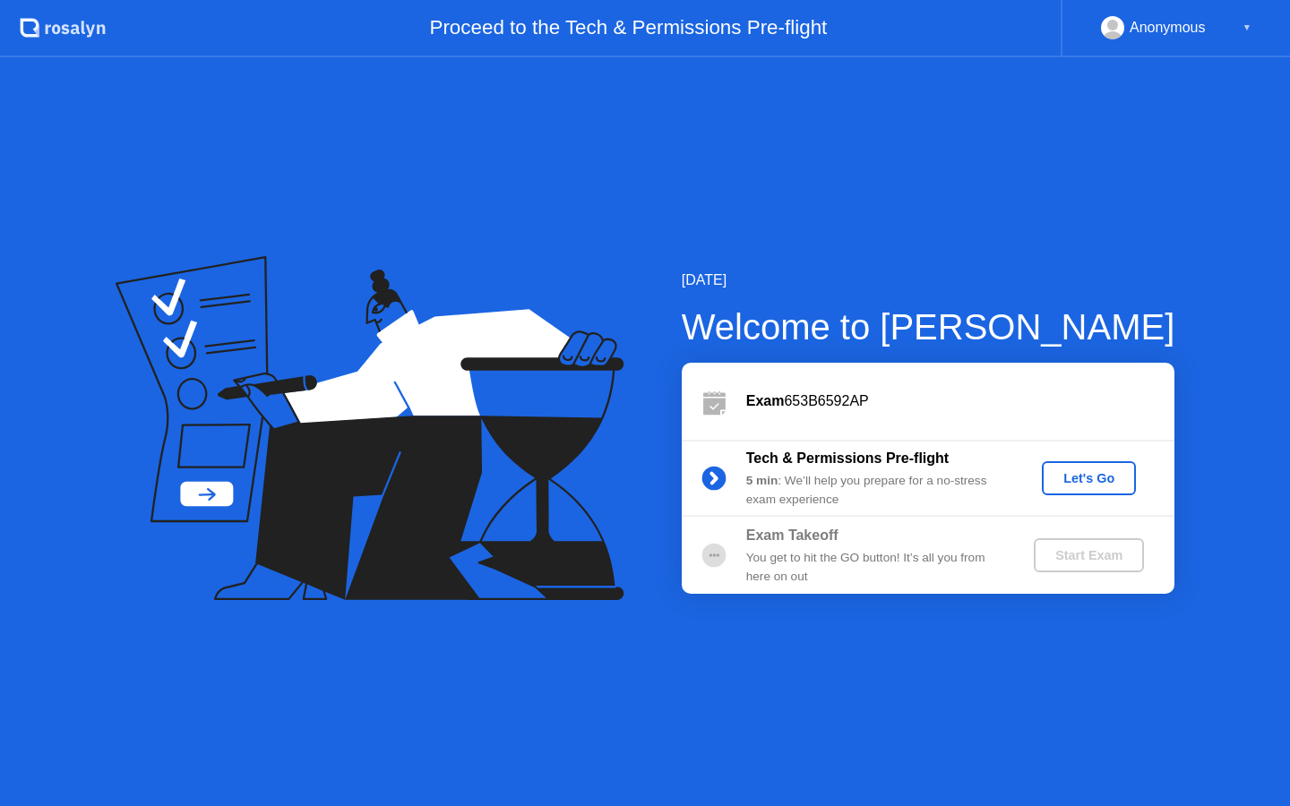
click at [1093, 481] on div "Let's Go" at bounding box center [1089, 478] width 80 height 14
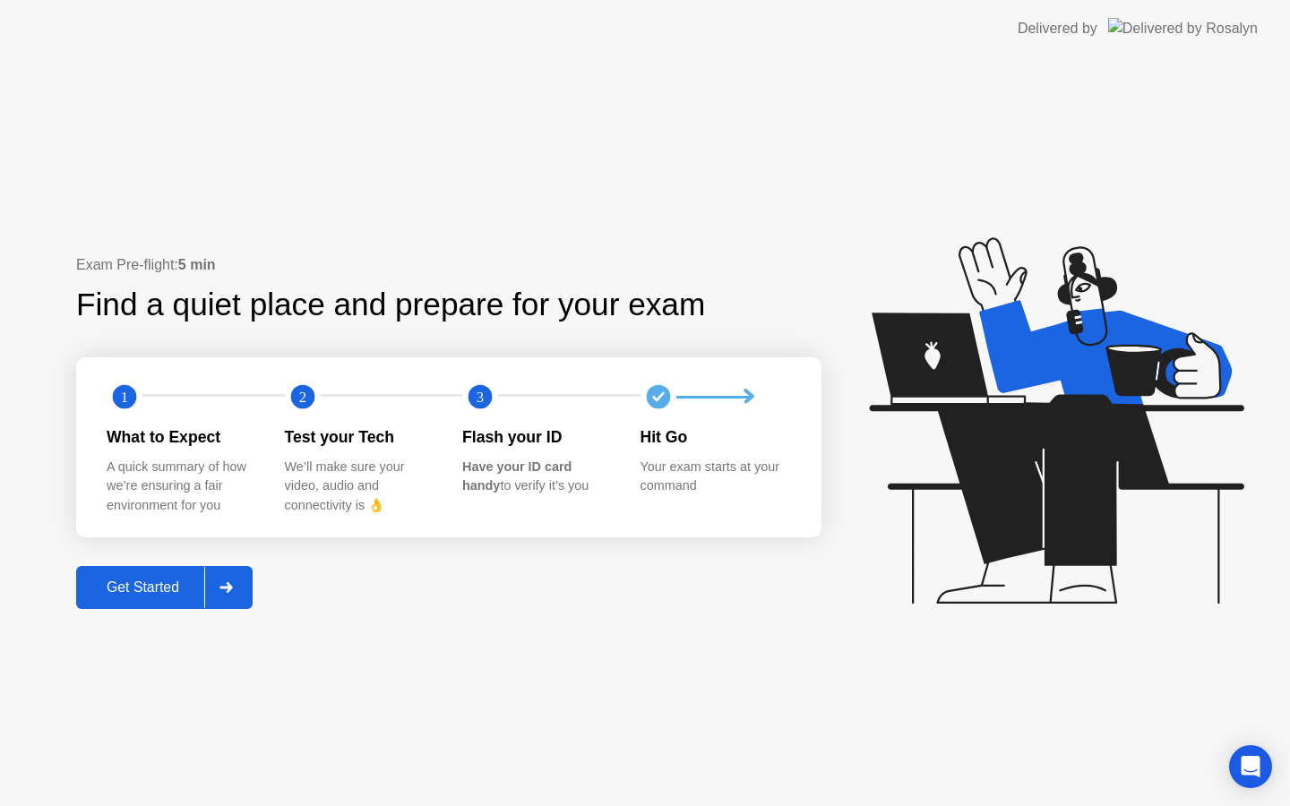
click at [140, 598] on button "Get Started" at bounding box center [164, 587] width 176 height 43
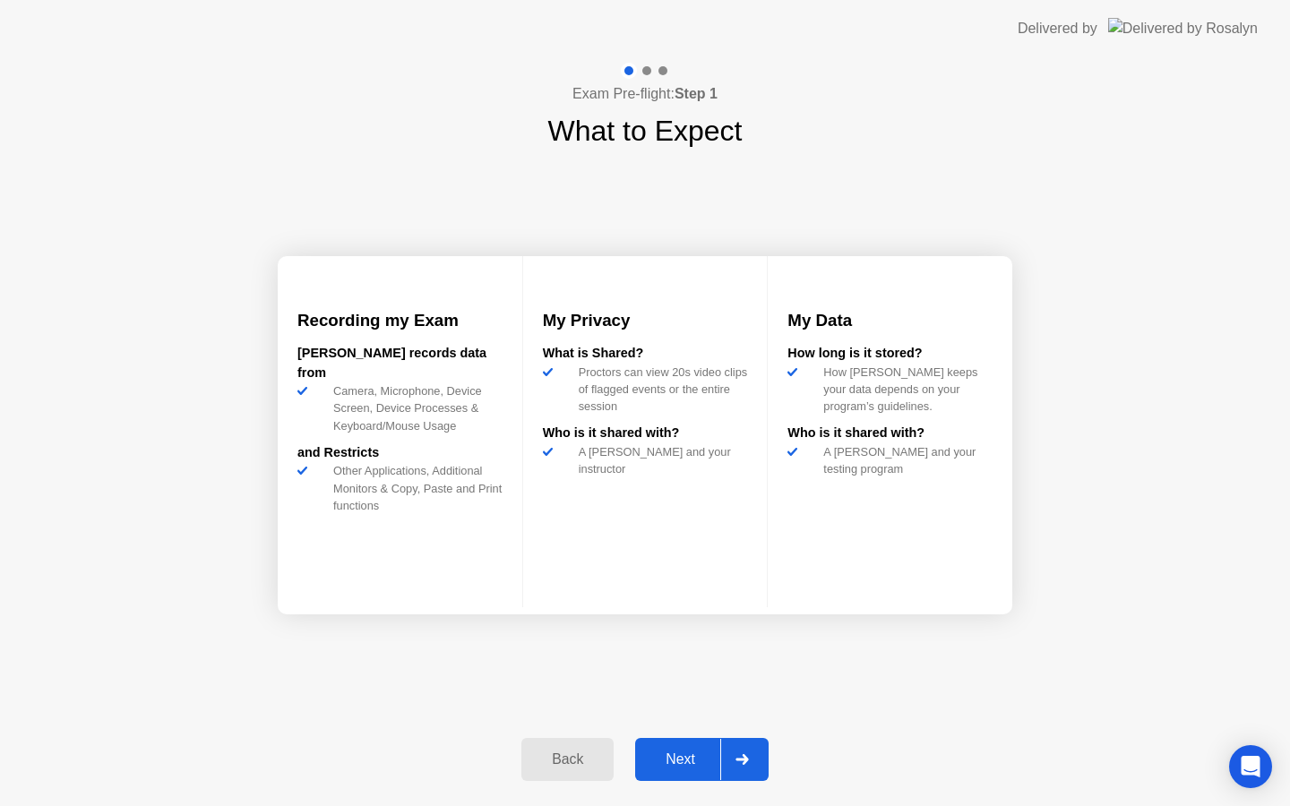
click at [693, 759] on div "Next" at bounding box center [680, 759] width 80 height 16
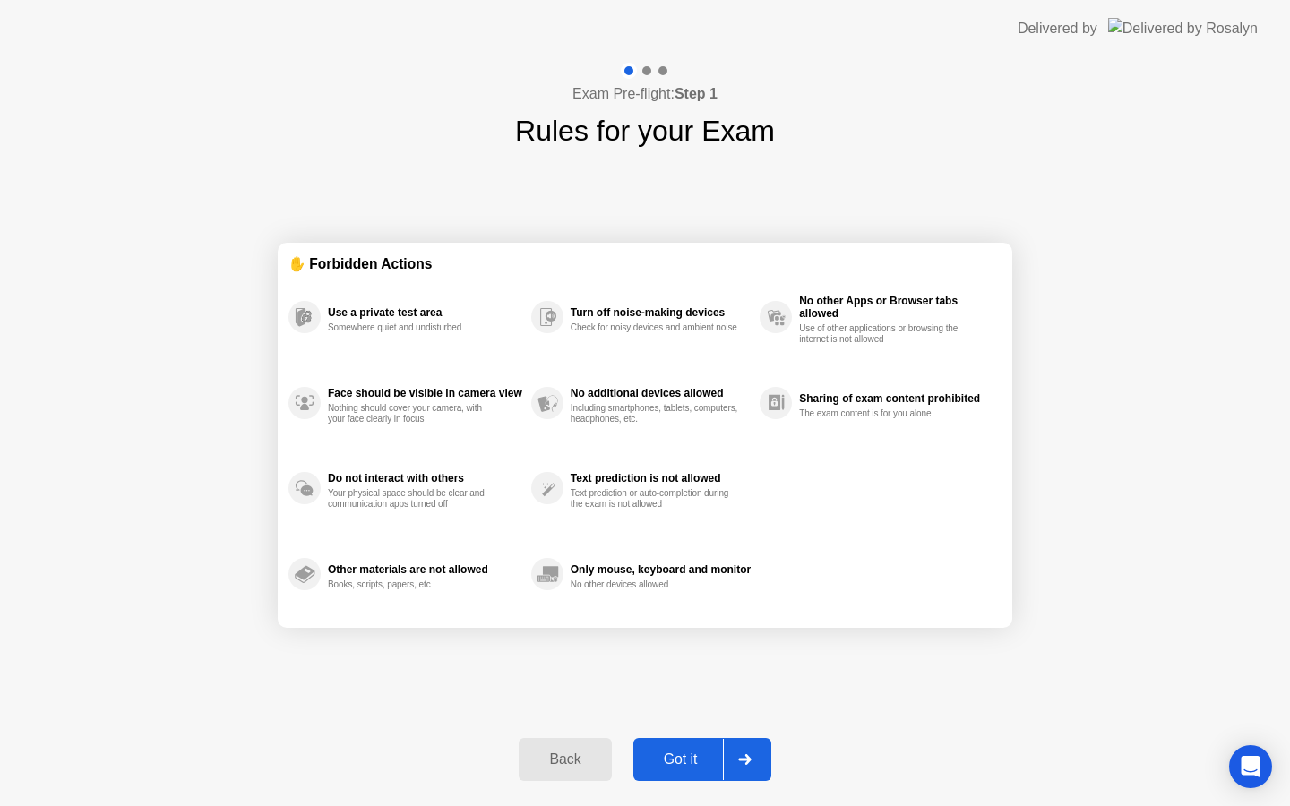
click at [693, 759] on div "Got it" at bounding box center [681, 759] width 84 height 16
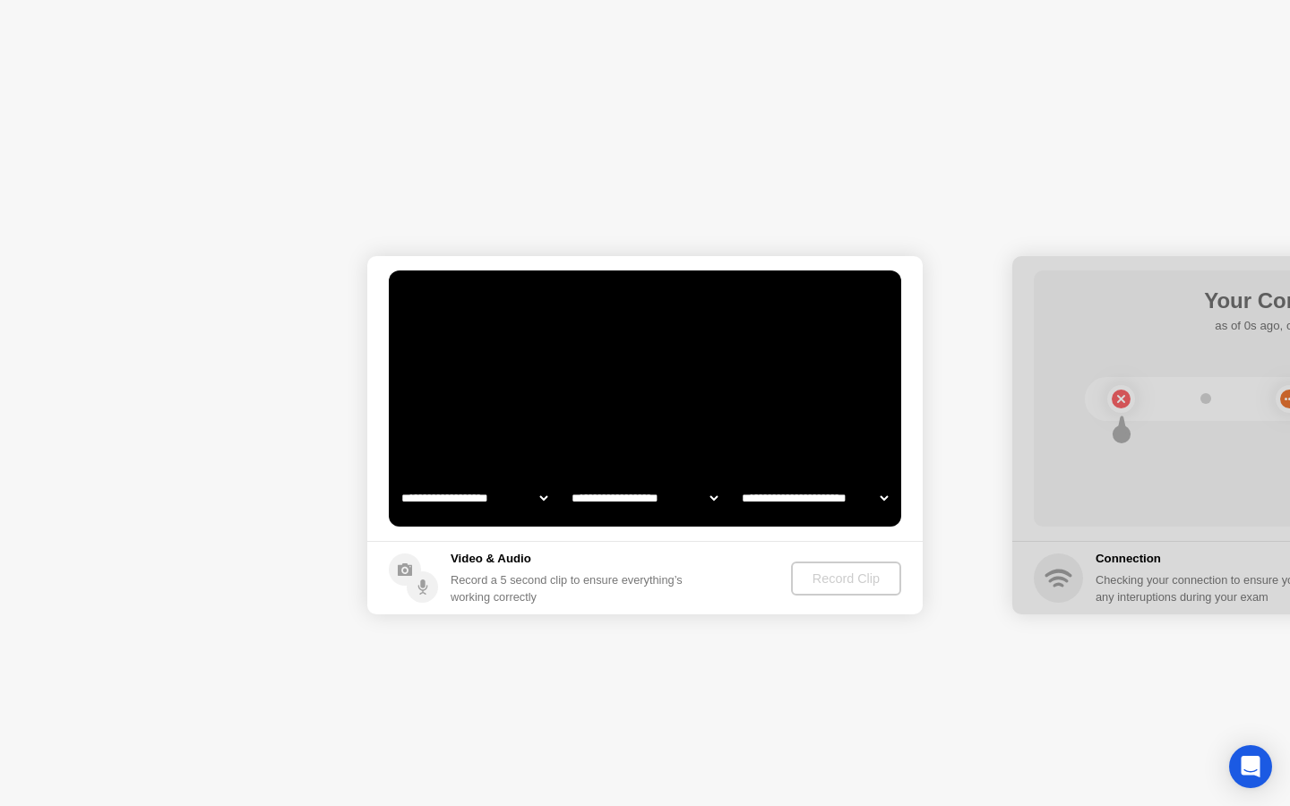
select select "**********"
select select "*******"
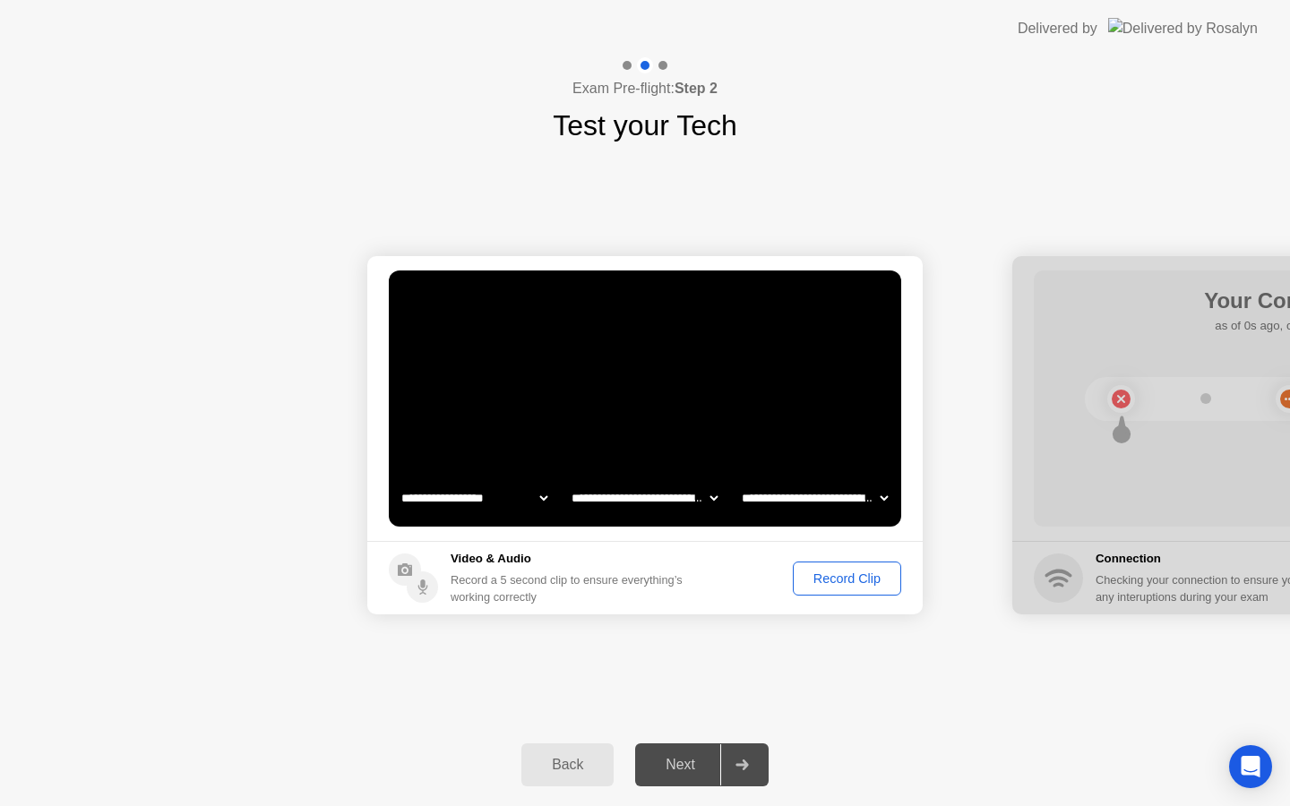
click at [682, 773] on div "Next" at bounding box center [680, 765] width 80 height 16
click at [821, 577] on div "Record Clip" at bounding box center [847, 578] width 96 height 14
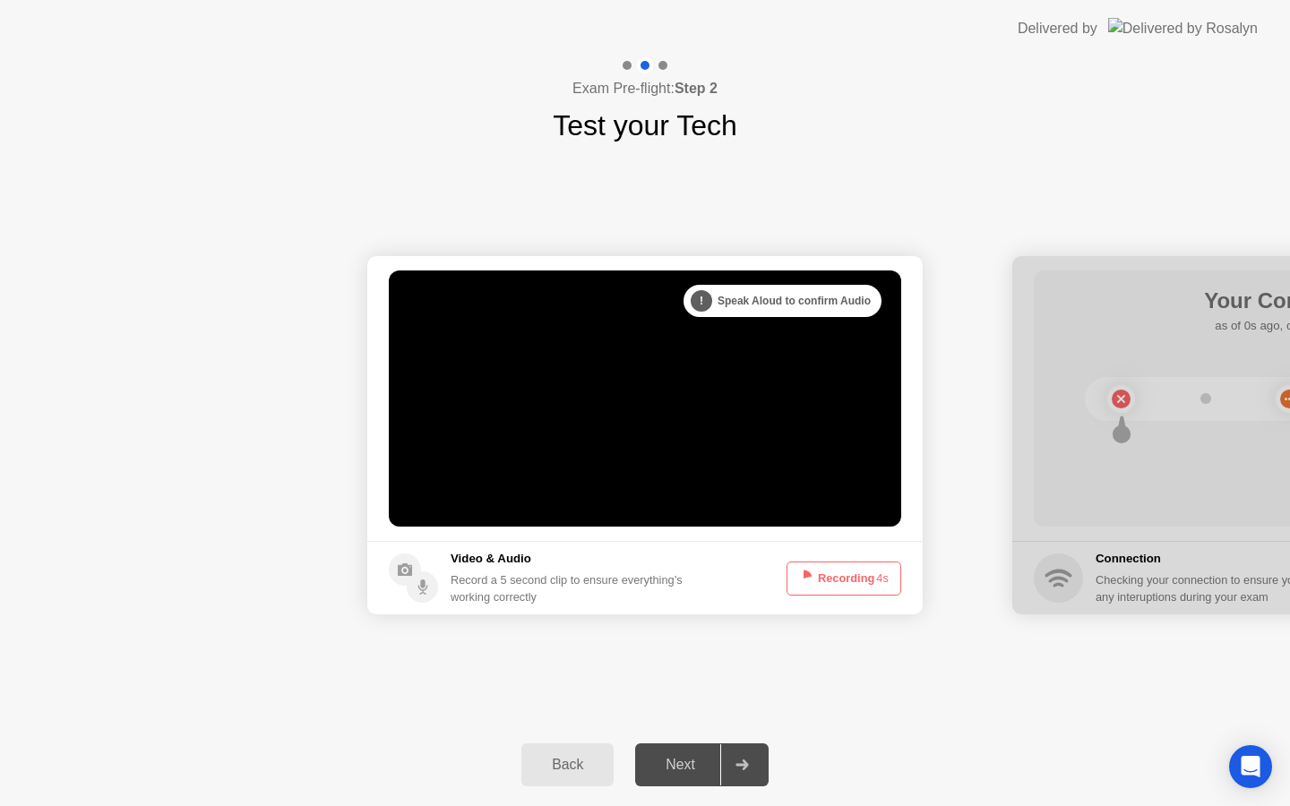
click at [682, 768] on div "Next" at bounding box center [680, 765] width 80 height 16
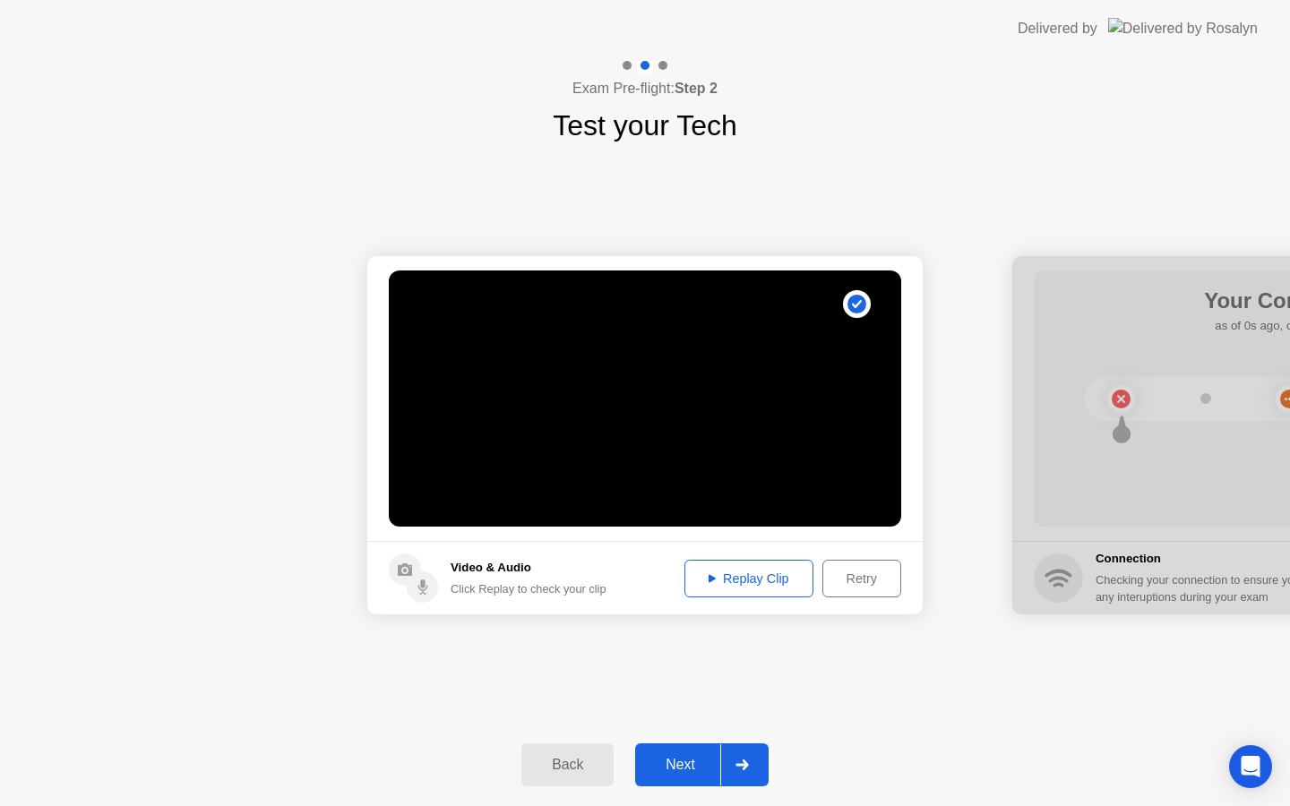
click at [681, 768] on div "Next" at bounding box center [680, 765] width 80 height 16
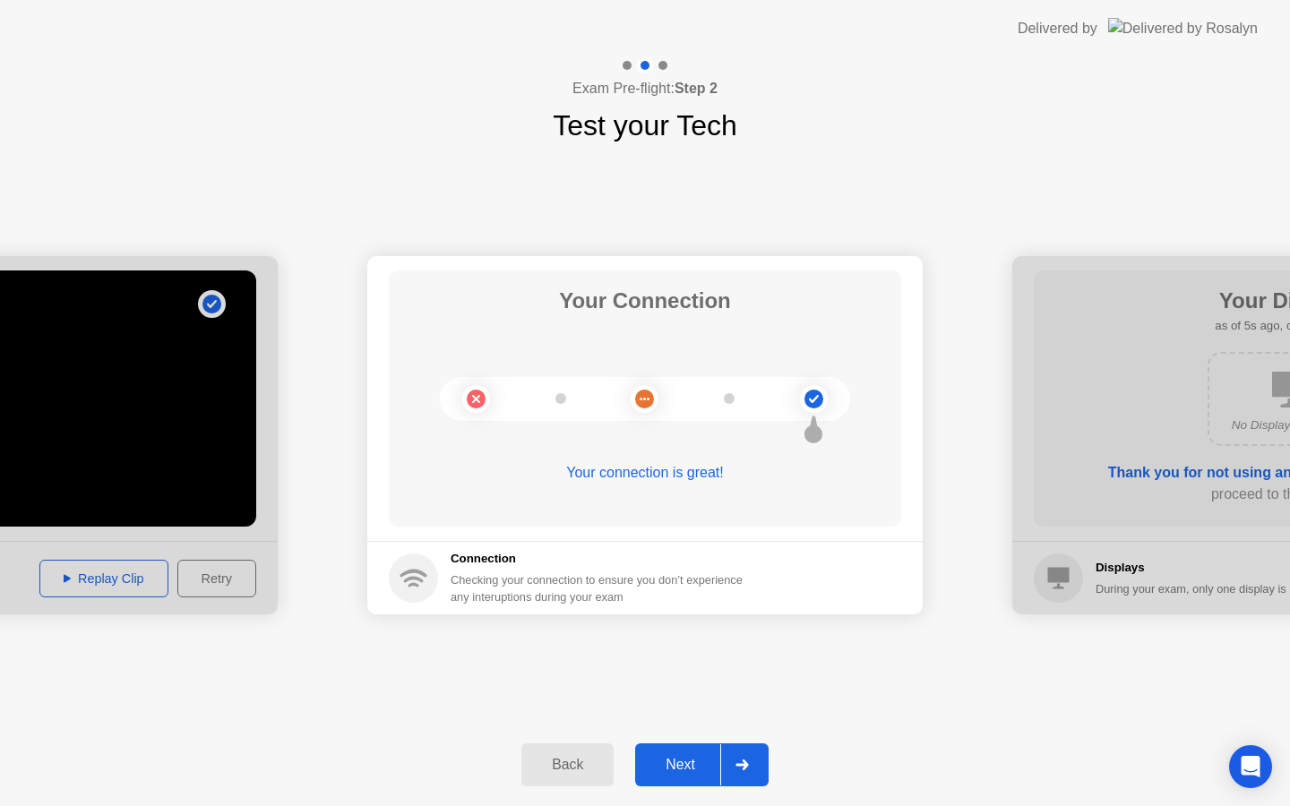
click at [681, 768] on div "Next" at bounding box center [680, 765] width 80 height 16
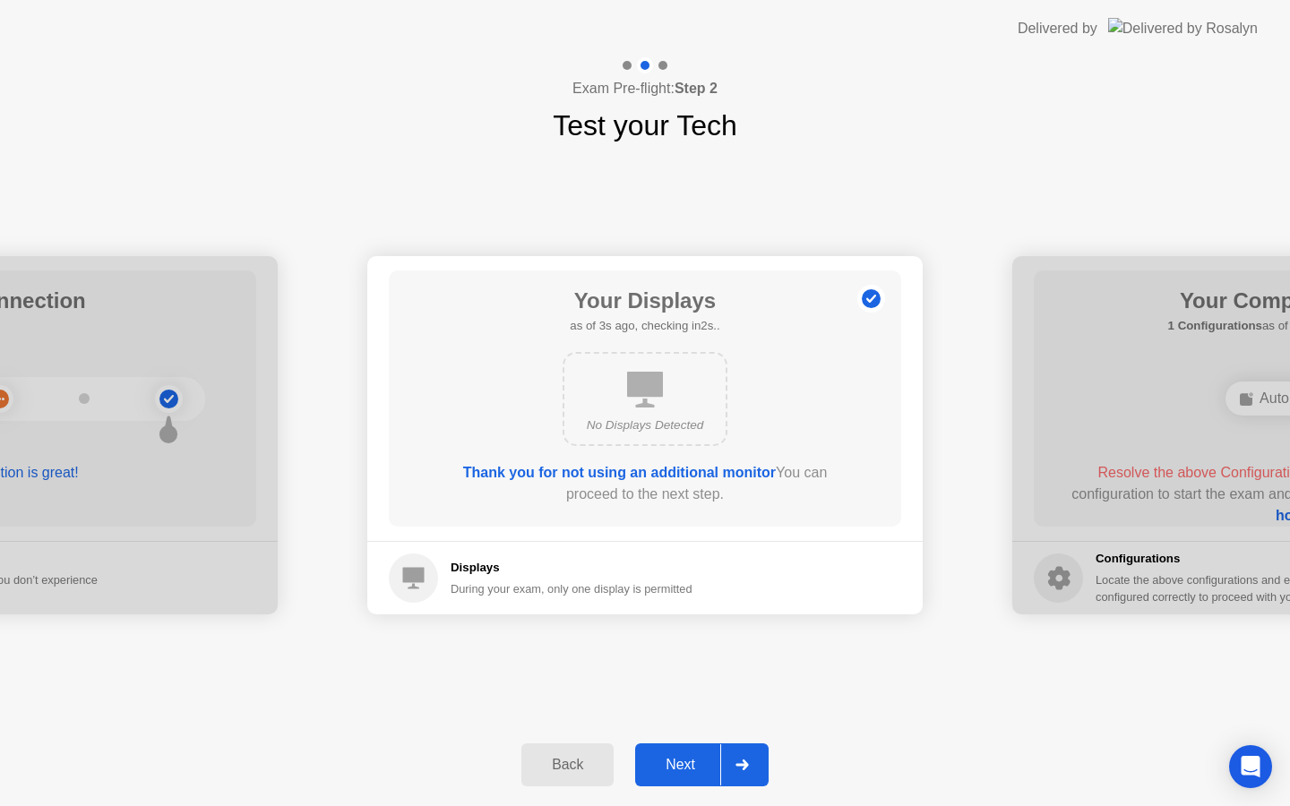
click at [681, 768] on div "Next" at bounding box center [680, 765] width 80 height 16
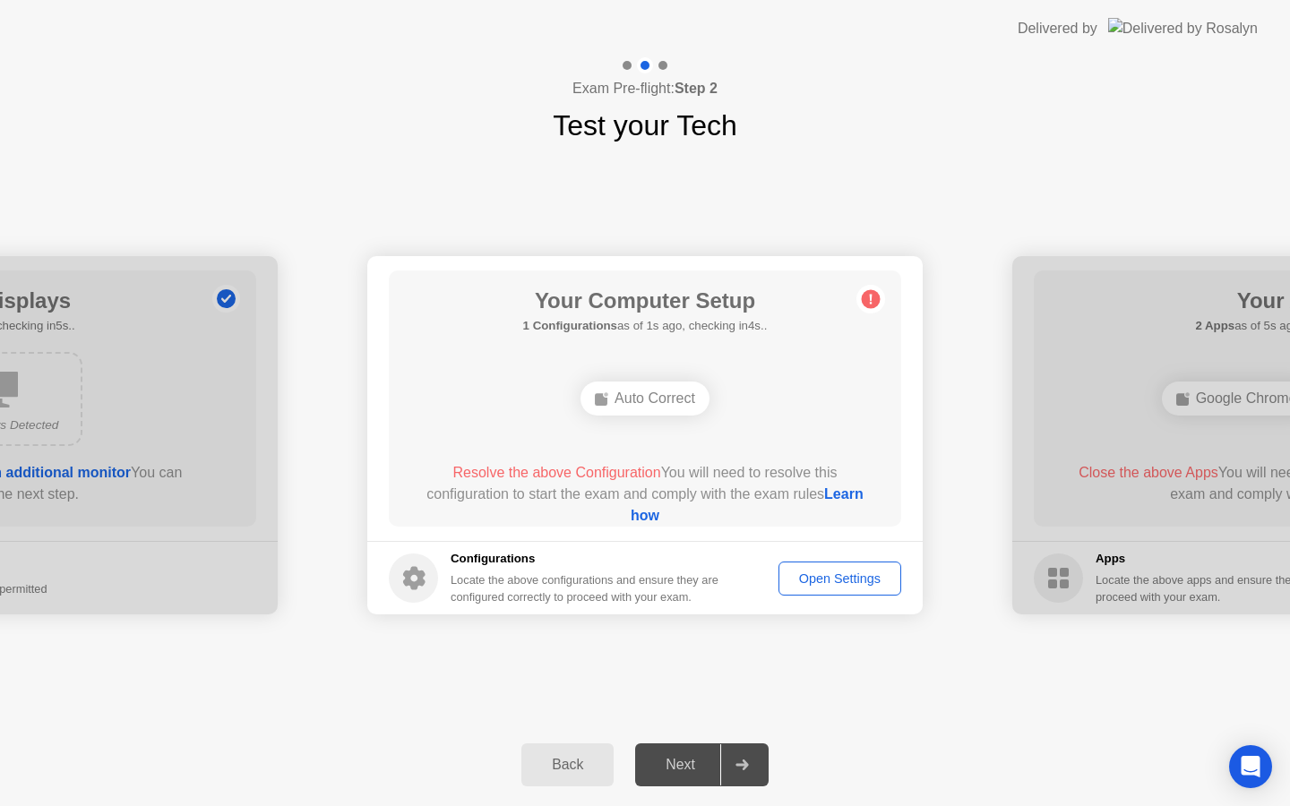
click at [681, 768] on div "Next" at bounding box center [680, 765] width 80 height 16
click at [823, 578] on div "Open Settings" at bounding box center [839, 578] width 110 height 14
click at [847, 440] on div "Your Computer Setup 1 Configurations as of 4s ago, checking in1s.. Auto Correct…" at bounding box center [645, 398] width 512 height 256
click at [678, 758] on div "Next" at bounding box center [680, 765] width 80 height 16
click at [819, 583] on div "Open Settings" at bounding box center [839, 578] width 110 height 14
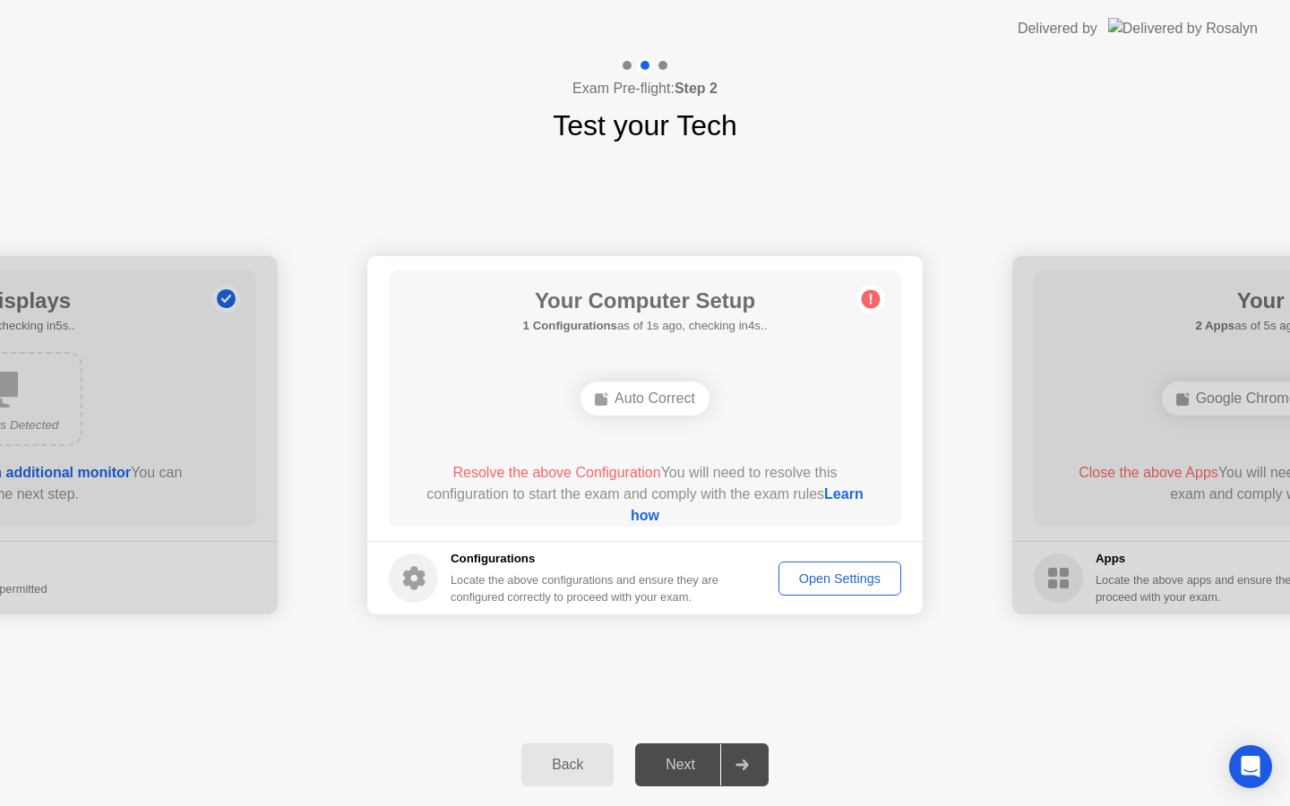
click at [687, 767] on div "Next" at bounding box center [680, 765] width 80 height 16
click at [750, 767] on div at bounding box center [741, 764] width 43 height 41
click at [598, 567] on h5 "Configurations" at bounding box center [585, 559] width 271 height 18
click at [500, 575] on div "Locate the above configurations and ensure they are configured correctly to pro…" at bounding box center [585, 588] width 271 height 34
click at [657, 396] on div "Auto Correct" at bounding box center [644, 398] width 129 height 34
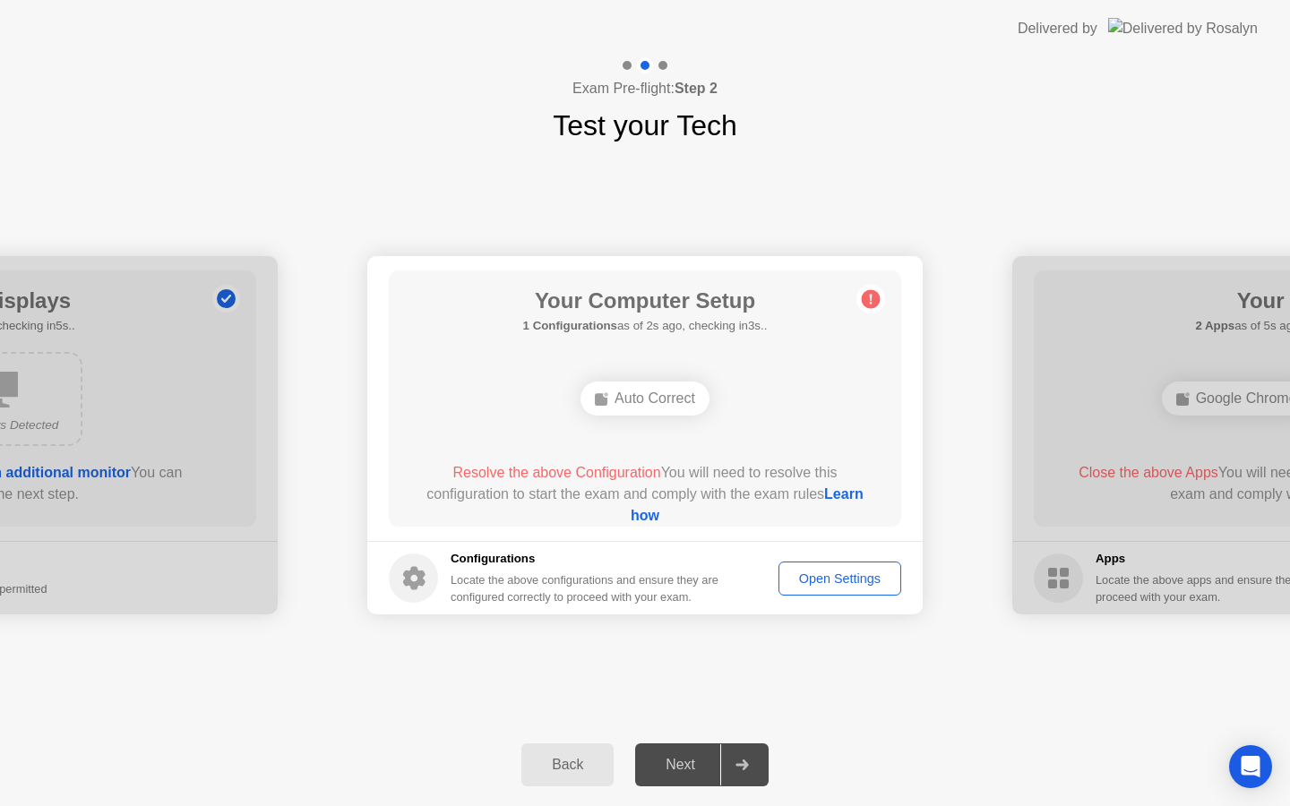
click at [875, 296] on circle at bounding box center [870, 299] width 19 height 19
click at [587, 407] on div "Auto Correct" at bounding box center [644, 398] width 129 height 34
click at [532, 473] on span "Resolve the above Configuration" at bounding box center [556, 472] width 208 height 15
click at [497, 554] on h5 "Configurations" at bounding box center [585, 559] width 271 height 18
click at [420, 579] on icon at bounding box center [414, 578] width 22 height 23
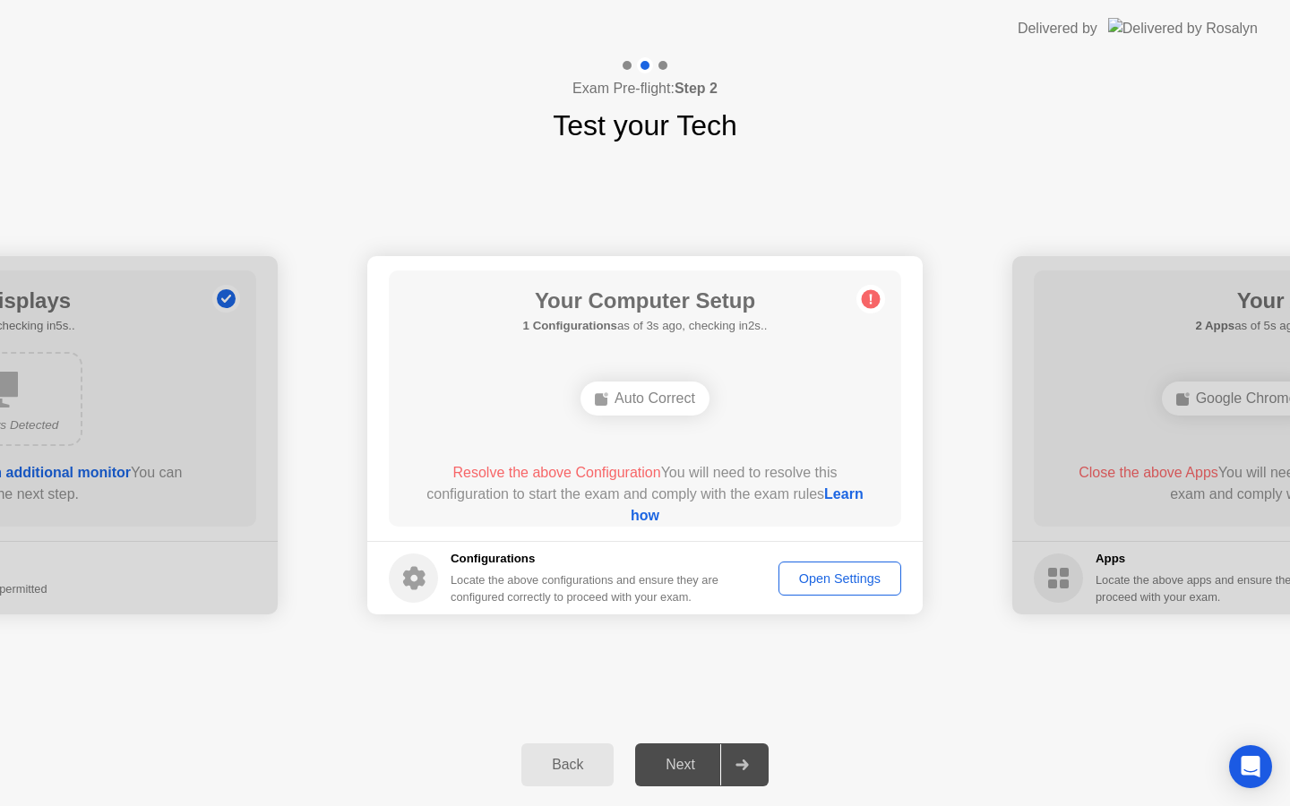
click at [833, 589] on button "Open Settings" at bounding box center [839, 578] width 123 height 34
click at [874, 579] on div "Open Settings" at bounding box center [839, 578] width 110 height 14
click at [621, 777] on div "Back Next" at bounding box center [645, 765] width 1290 height 82
click at [570, 761] on div "Back" at bounding box center [567, 765] width 81 height 16
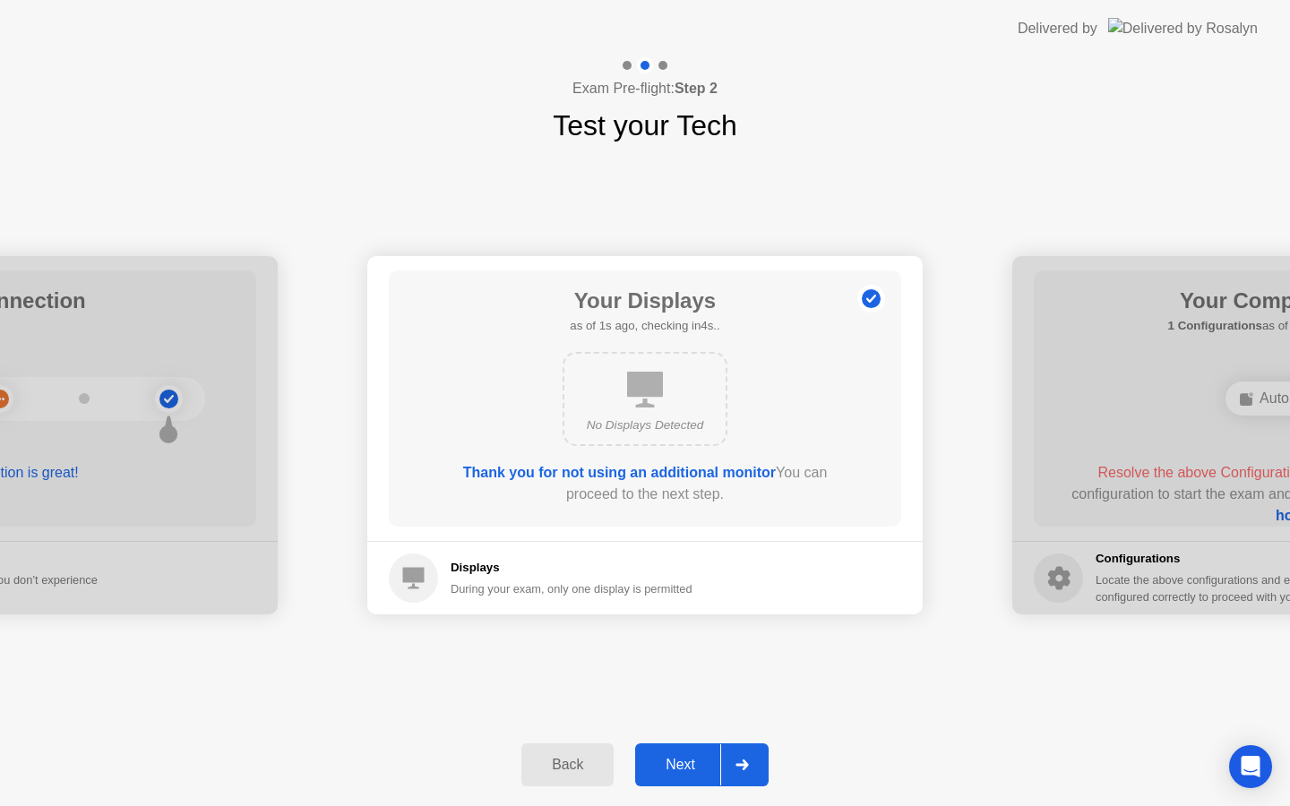
click at [690, 762] on div "Next" at bounding box center [680, 765] width 80 height 16
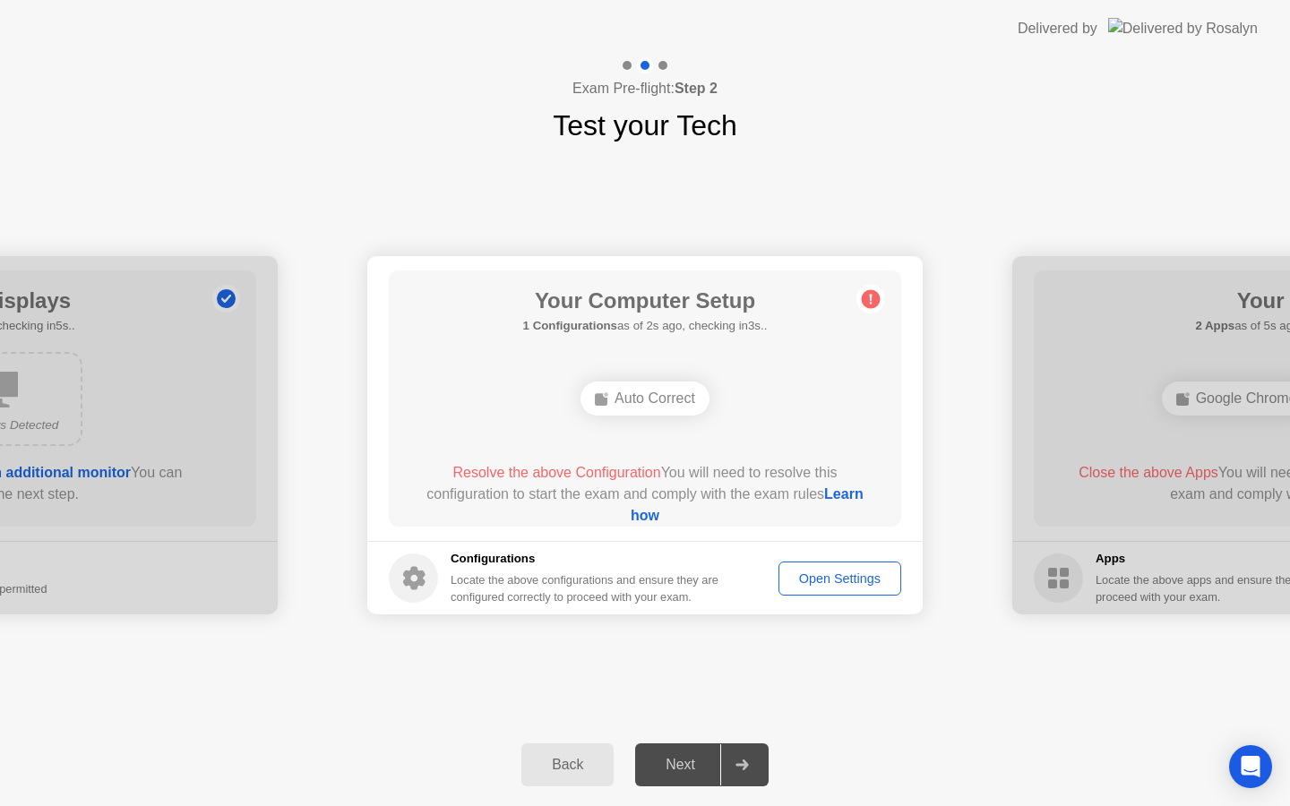
click at [870, 296] on icon at bounding box center [871, 300] width 3 height 10
click at [835, 571] on div "Open Settings" at bounding box center [839, 578] width 110 height 14
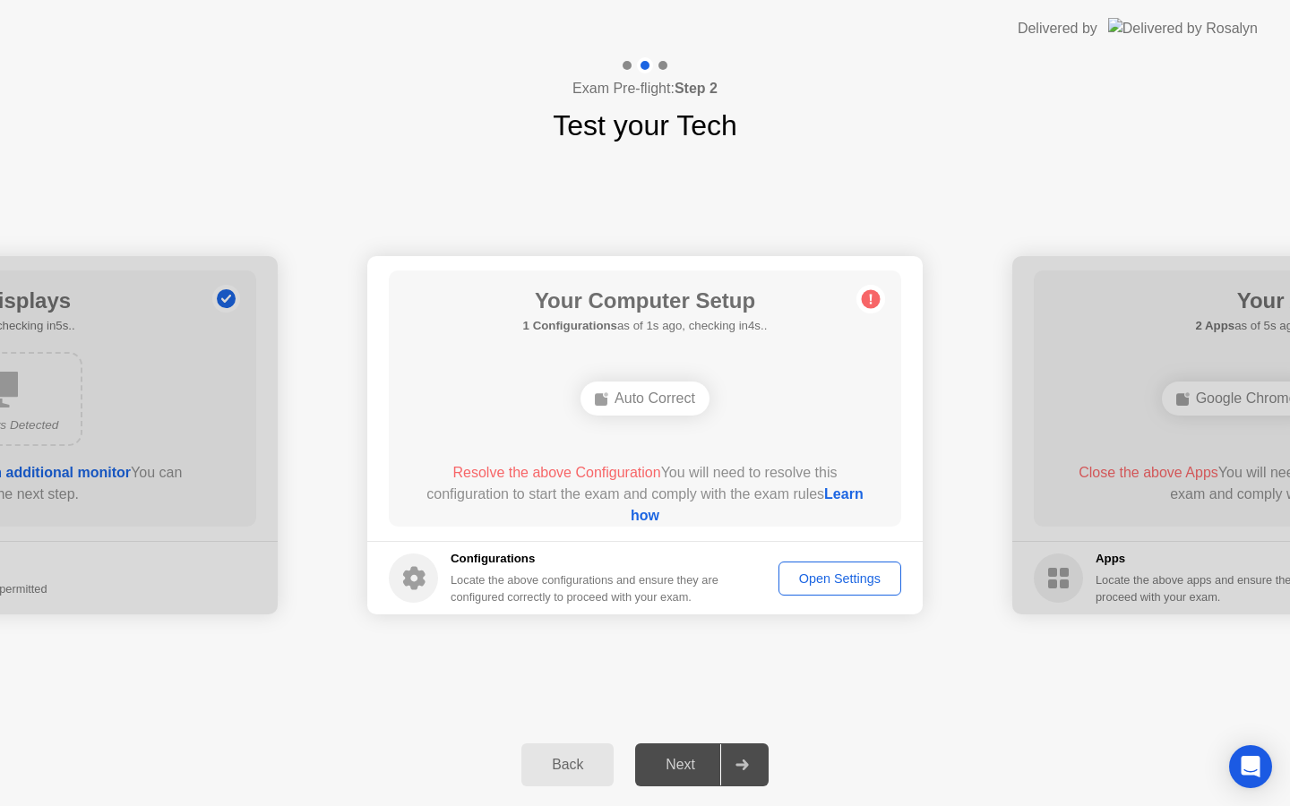
click at [649, 759] on div "Next" at bounding box center [680, 765] width 80 height 16
click at [829, 646] on div "**********" at bounding box center [645, 435] width 1290 height 577
click at [813, 577] on div "Open Settings" at bounding box center [839, 578] width 110 height 14
click at [1078, 505] on div at bounding box center [1289, 435] width 555 height 358
click at [1081, 576] on div at bounding box center [1289, 435] width 555 height 358
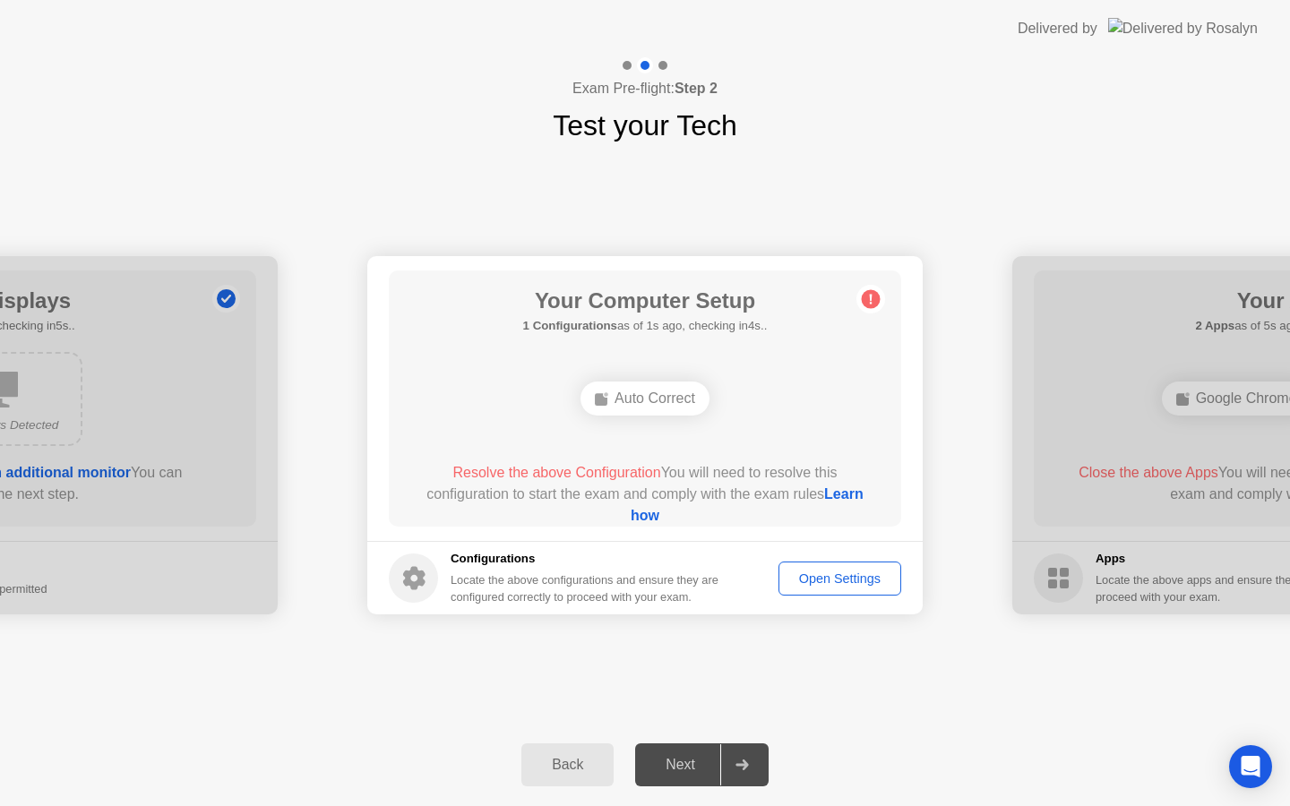
click at [874, 303] on circle at bounding box center [870, 299] width 19 height 19
click at [646, 515] on link "Learn how" at bounding box center [746, 504] width 233 height 37
click at [827, 565] on button "Open Settings" at bounding box center [839, 578] width 123 height 34
click at [853, 587] on button "Open Settings" at bounding box center [839, 578] width 123 height 34
